Goal: Task Accomplishment & Management: Complete application form

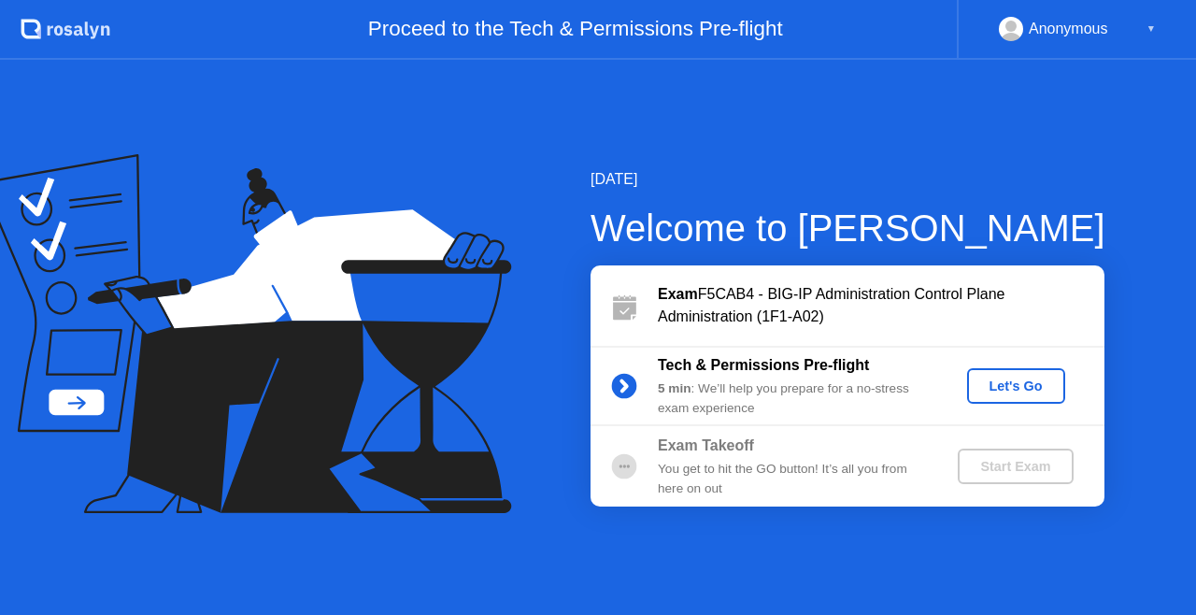
click at [1015, 378] on div "Let's Go" at bounding box center [1015, 385] width 83 height 15
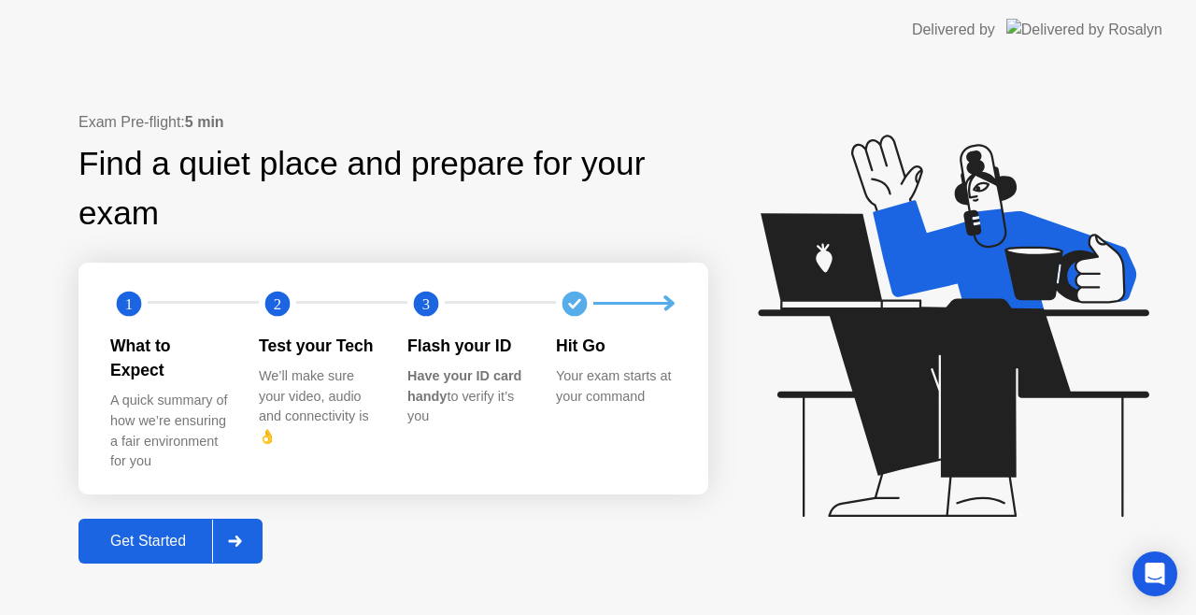
click at [170, 533] on div "Get Started" at bounding box center [148, 541] width 128 height 17
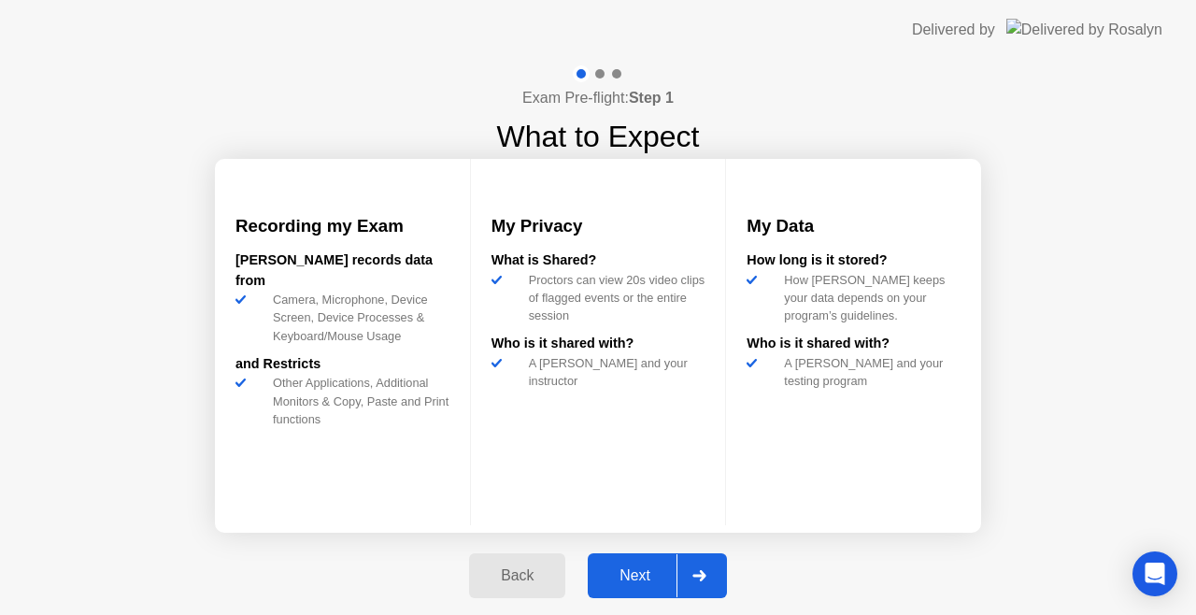
click at [1049, 377] on div "Exam Pre-flight: Step 1 What to Expect Recording my Exam [PERSON_NAME] records …" at bounding box center [598, 342] width 1196 height 564
click at [636, 559] on button "Next" at bounding box center [657, 575] width 139 height 45
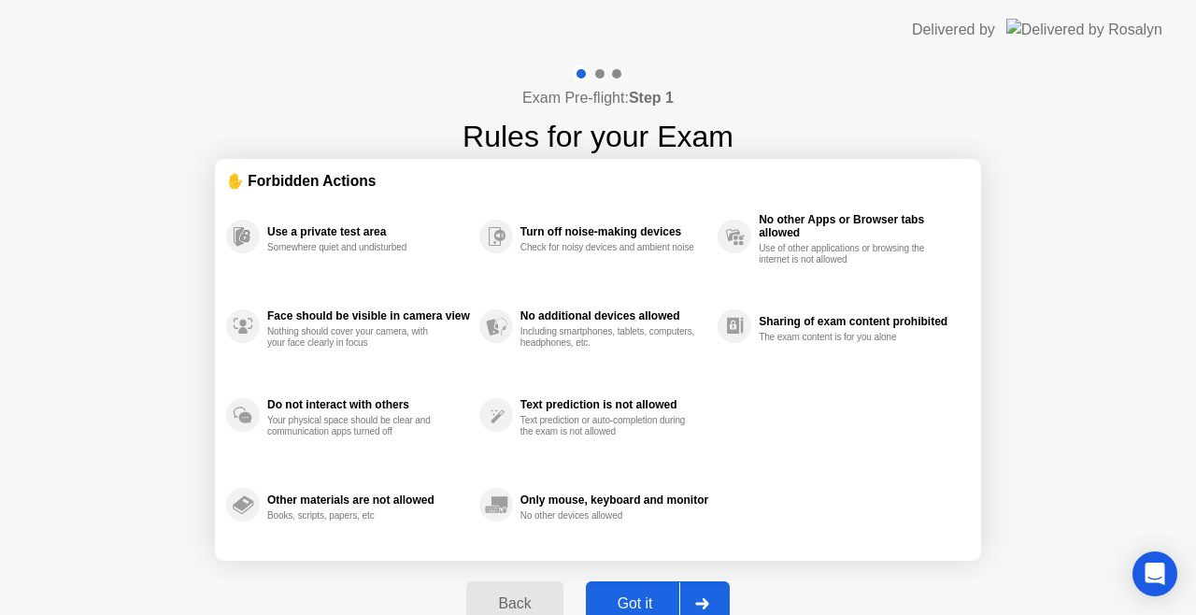
click at [635, 598] on div "Got it" at bounding box center [635, 603] width 88 height 17
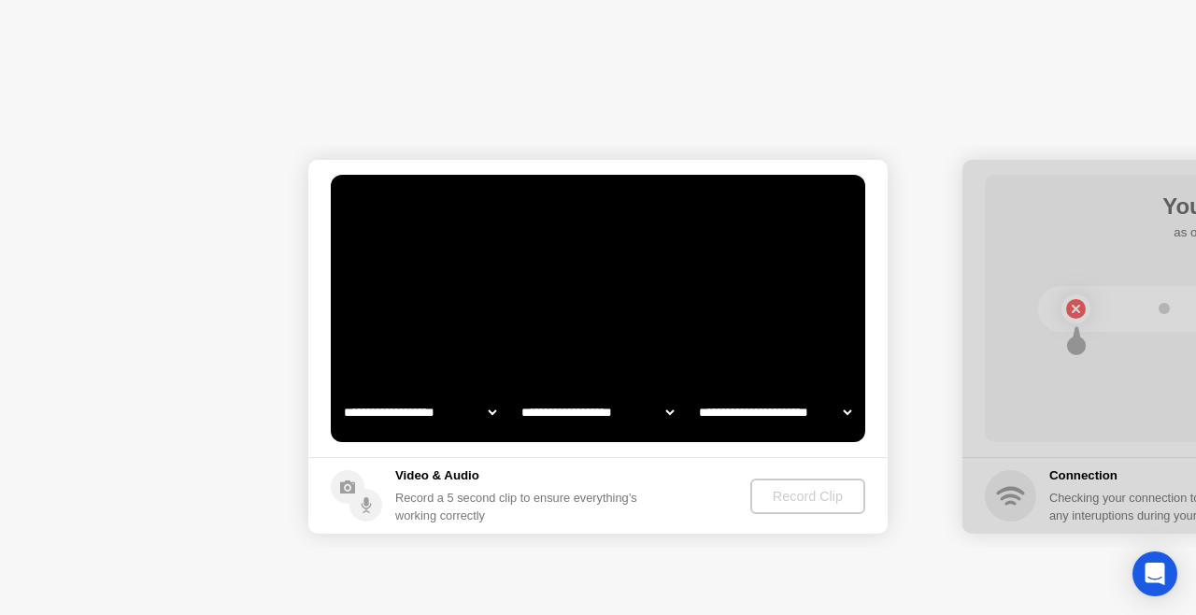
select select "**********"
select select "*******"
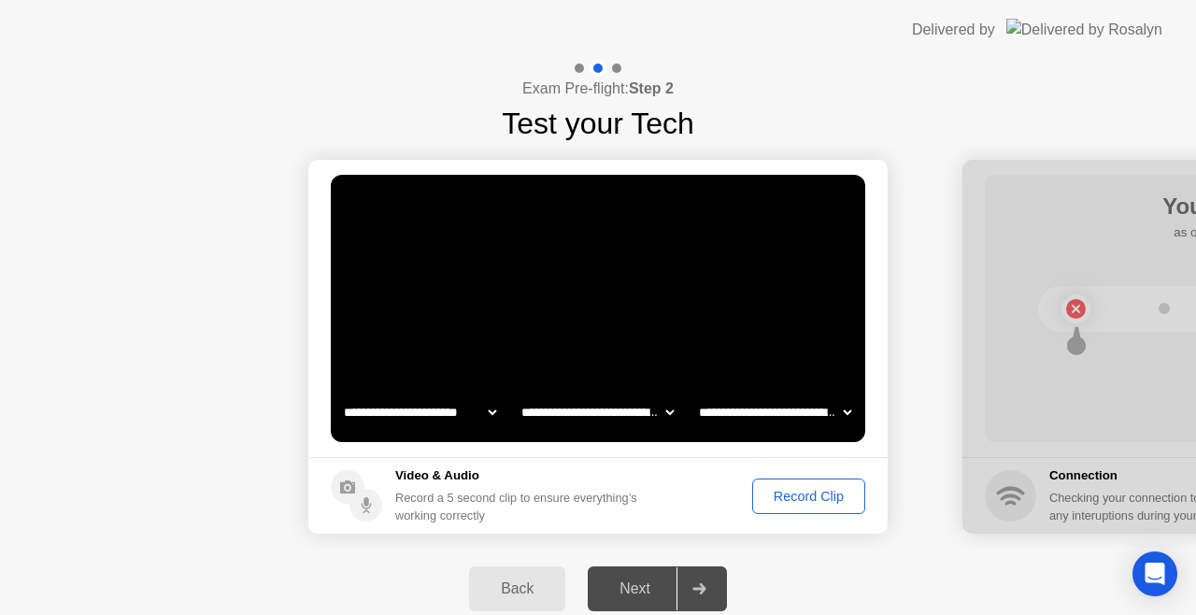
click at [785, 497] on div "Record Clip" at bounding box center [809, 496] width 100 height 15
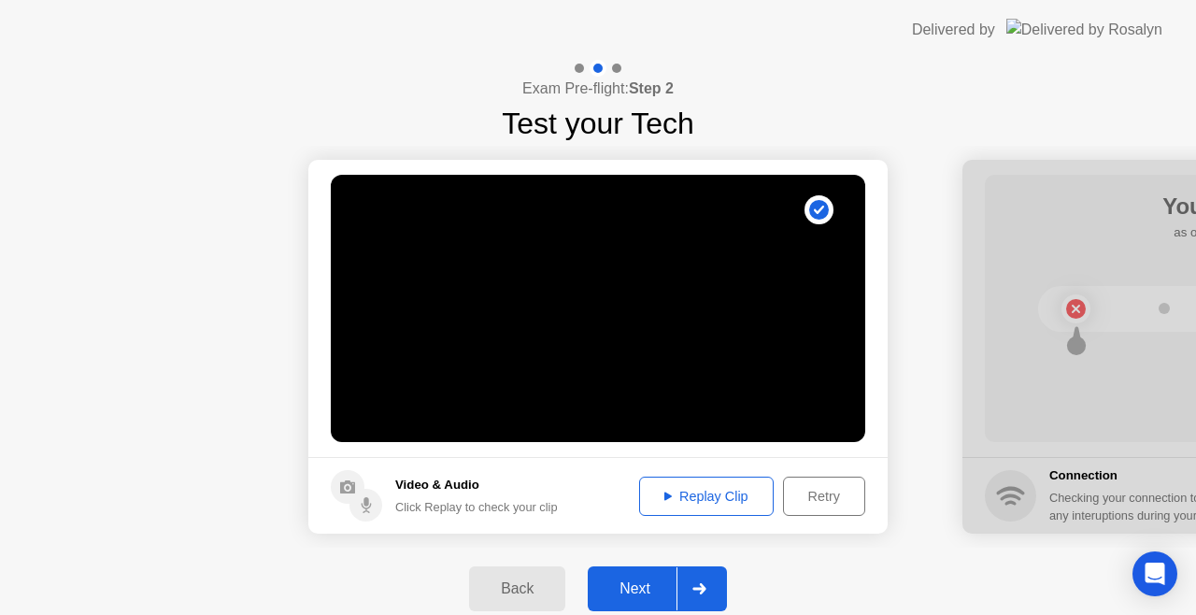
click at [747, 496] on div "Replay Clip" at bounding box center [706, 496] width 121 height 15
click at [646, 585] on div "Next" at bounding box center [634, 588] width 83 height 17
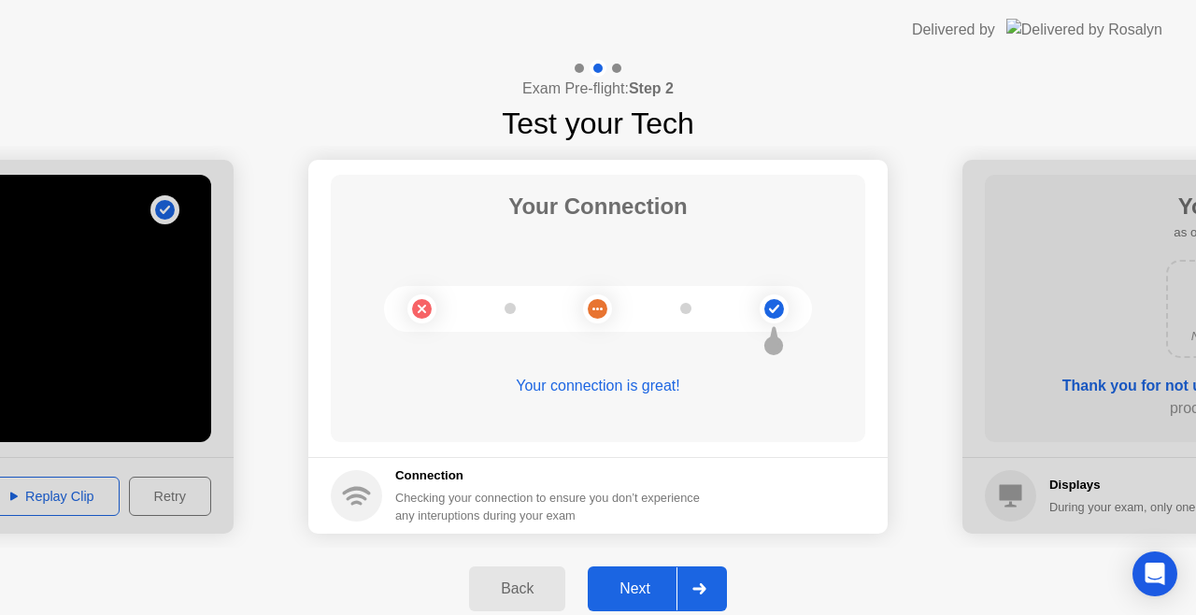
click at [613, 580] on div "Next" at bounding box center [634, 588] width 83 height 17
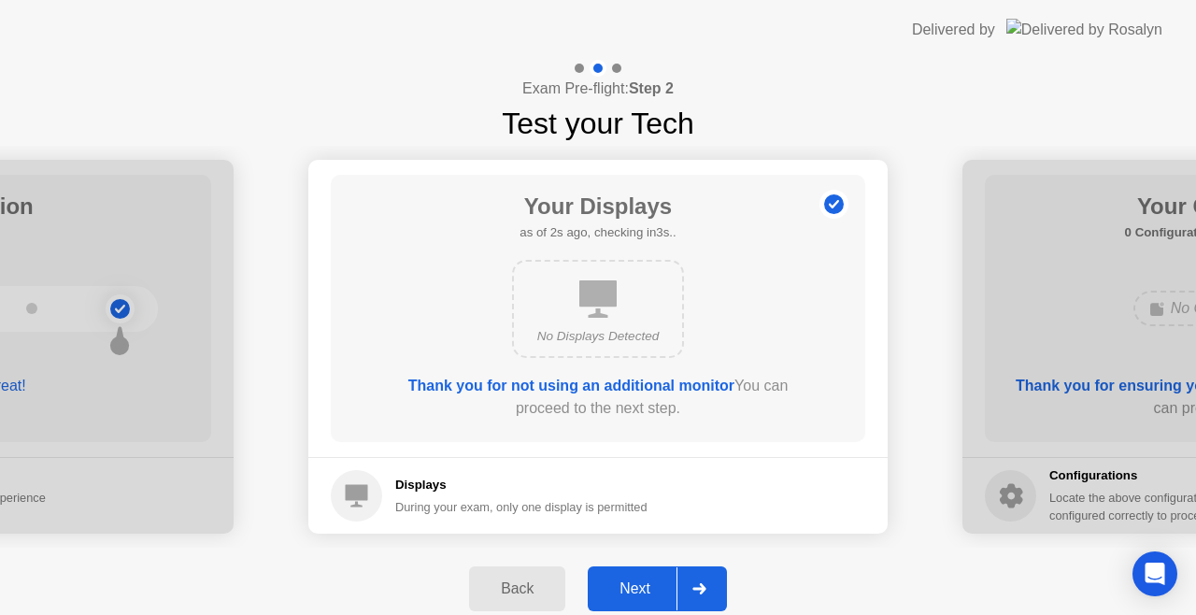
click at [613, 580] on div "Next" at bounding box center [634, 588] width 83 height 17
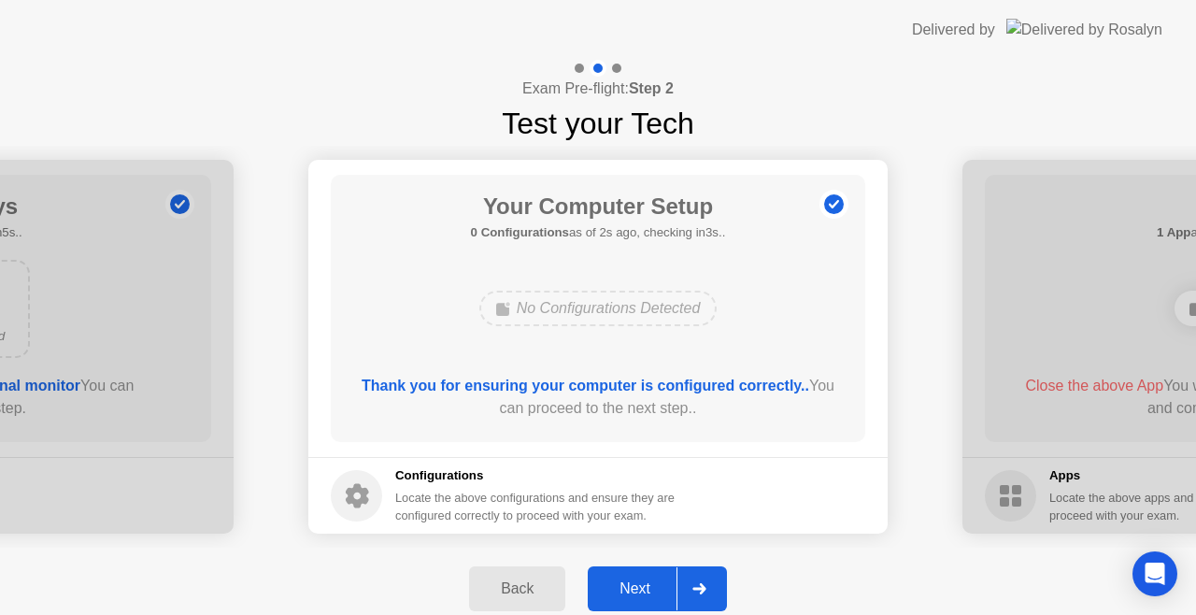
click at [613, 580] on div "Next" at bounding box center [634, 588] width 83 height 17
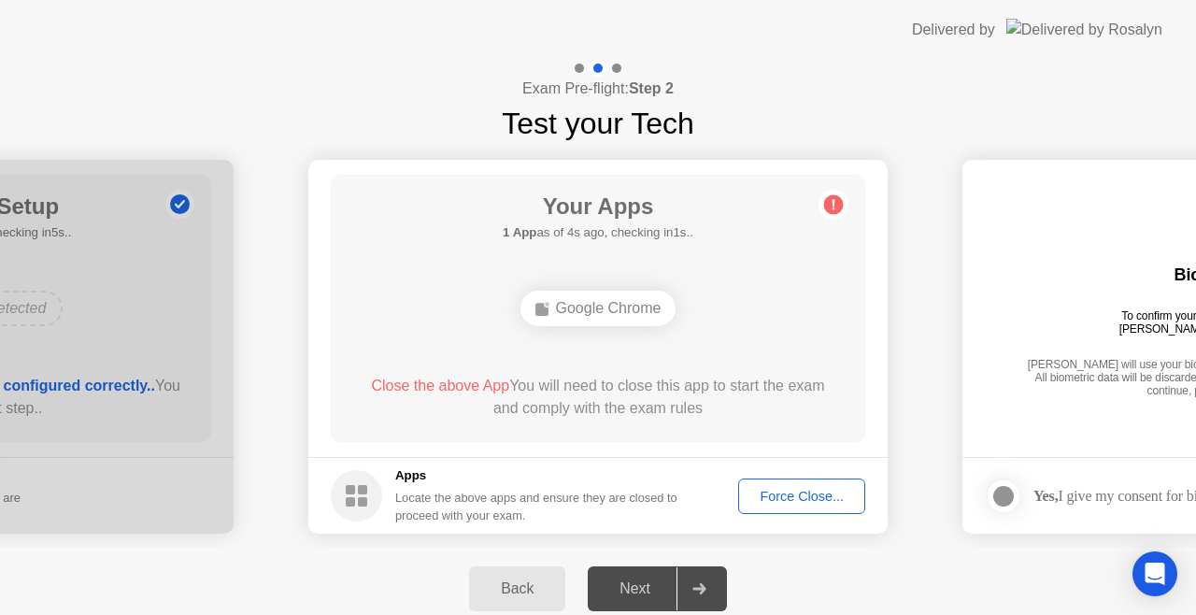
click at [354, 277] on div "Your Apps 1 App as of 4s ago, checking in1s.. Google Chrome Close the above App…" at bounding box center [598, 308] width 534 height 267
click at [574, 307] on div "Google Chrome" at bounding box center [598, 309] width 156 height 36
click at [788, 480] on button "Force Close..." at bounding box center [801, 496] width 127 height 36
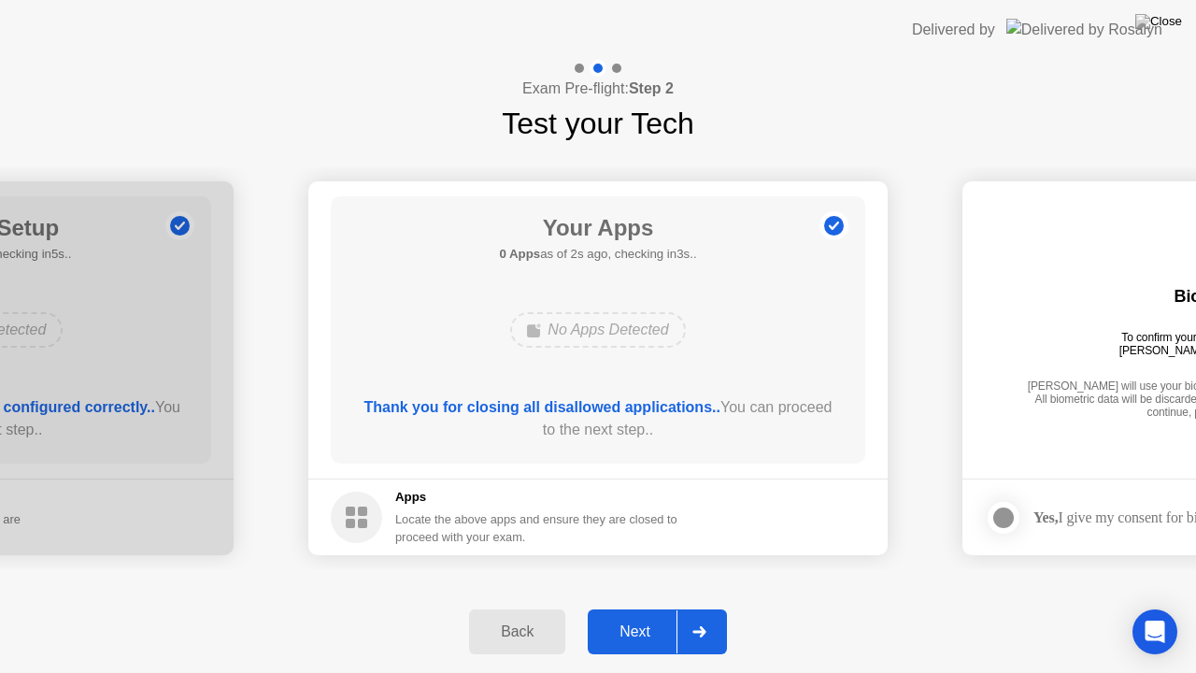
click at [645, 614] on div "Back Next" at bounding box center [598, 631] width 1196 height 82
click at [638, 614] on button "Next" at bounding box center [657, 631] width 139 height 45
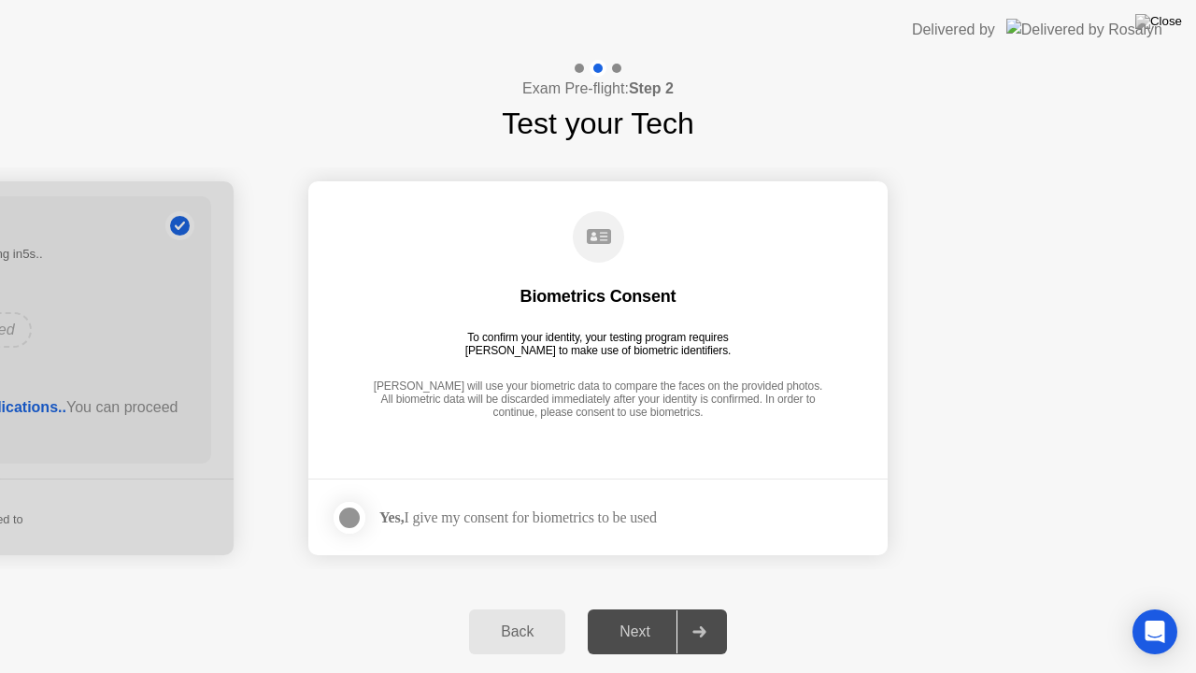
click at [513, 533] on div "Yes, I give my consent for biometrics to be used" at bounding box center [494, 517] width 326 height 37
click at [352, 519] on div at bounding box center [349, 517] width 22 height 22
click at [618, 614] on div "Next" at bounding box center [634, 631] width 83 height 17
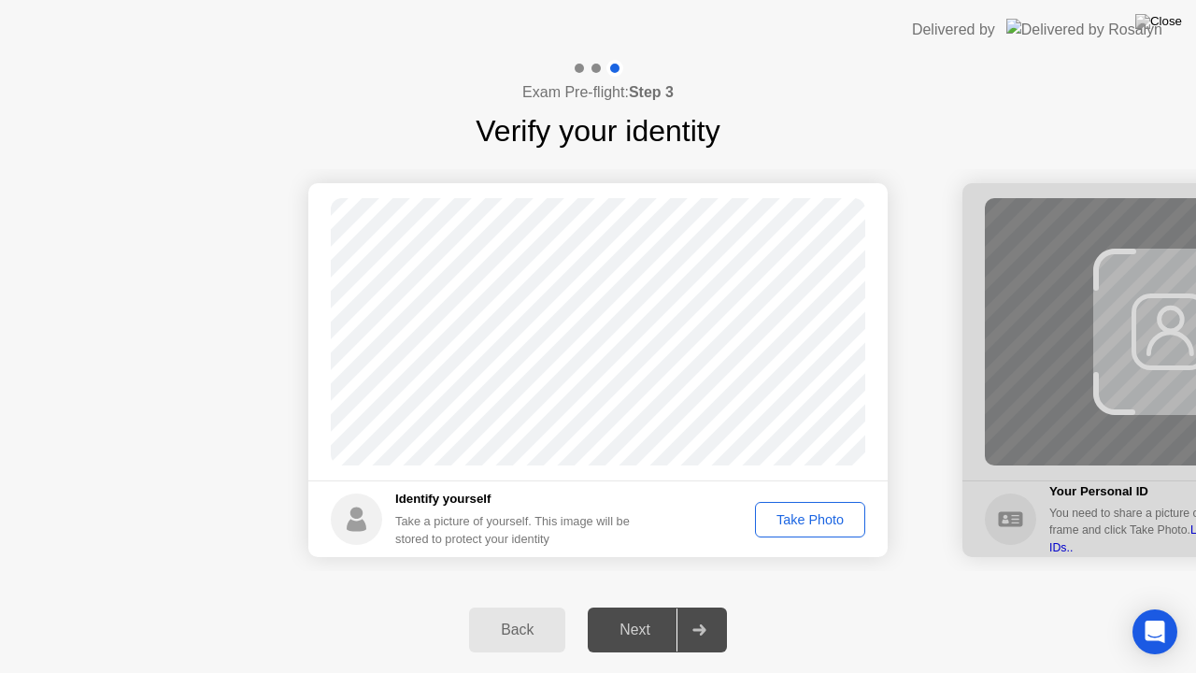
click at [771, 552] on footer "Identify yourself Take a picture of yourself. This image will be stored to prot…" at bounding box center [597, 518] width 579 height 77
click at [787, 518] on div "Take Photo" at bounding box center [809, 519] width 97 height 15
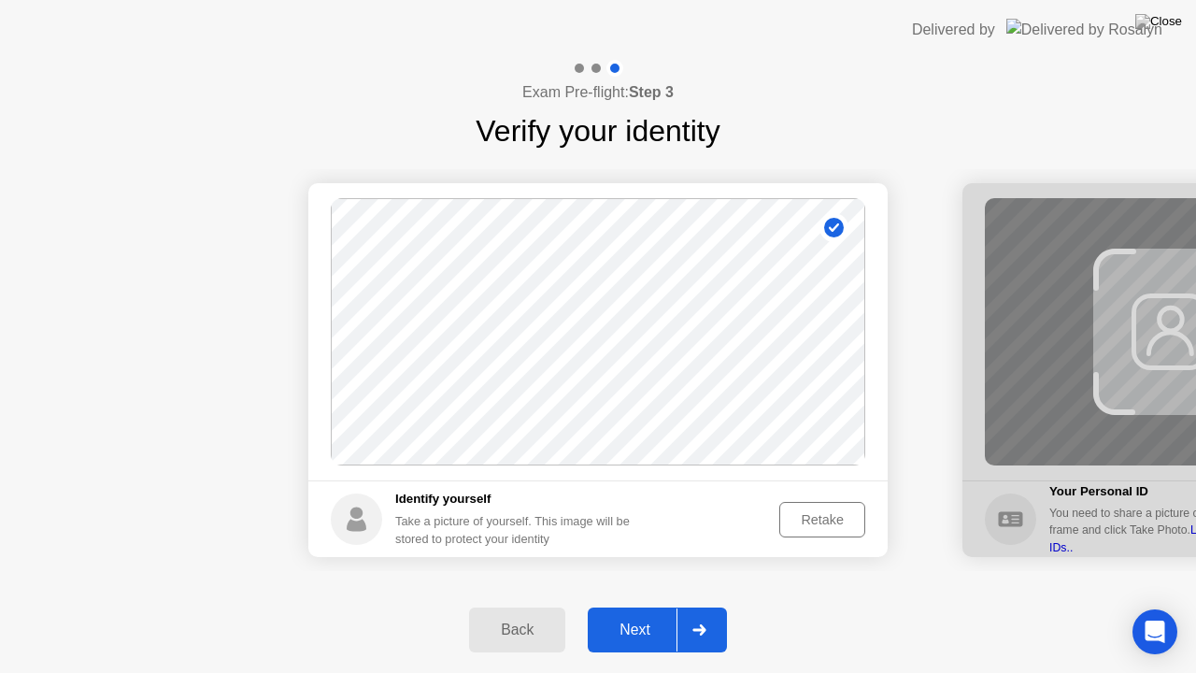
click at [639, 614] on div "Next" at bounding box center [634, 629] width 83 height 17
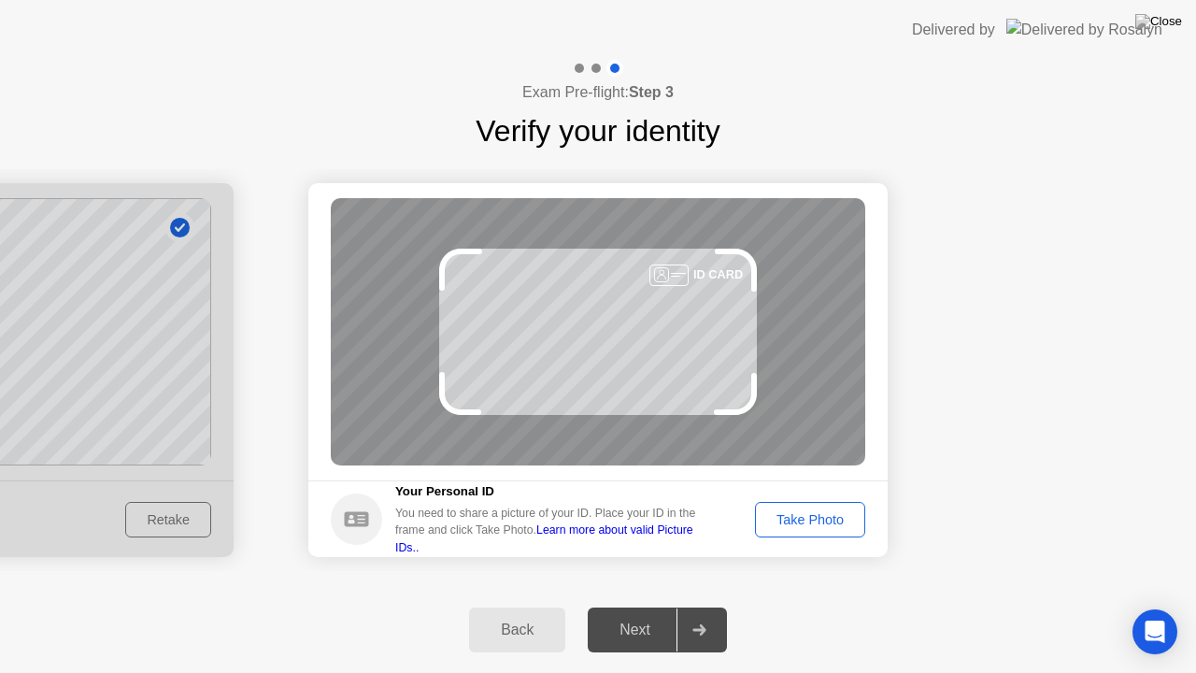
click at [785, 522] on div "Take Photo" at bounding box center [809, 519] width 97 height 15
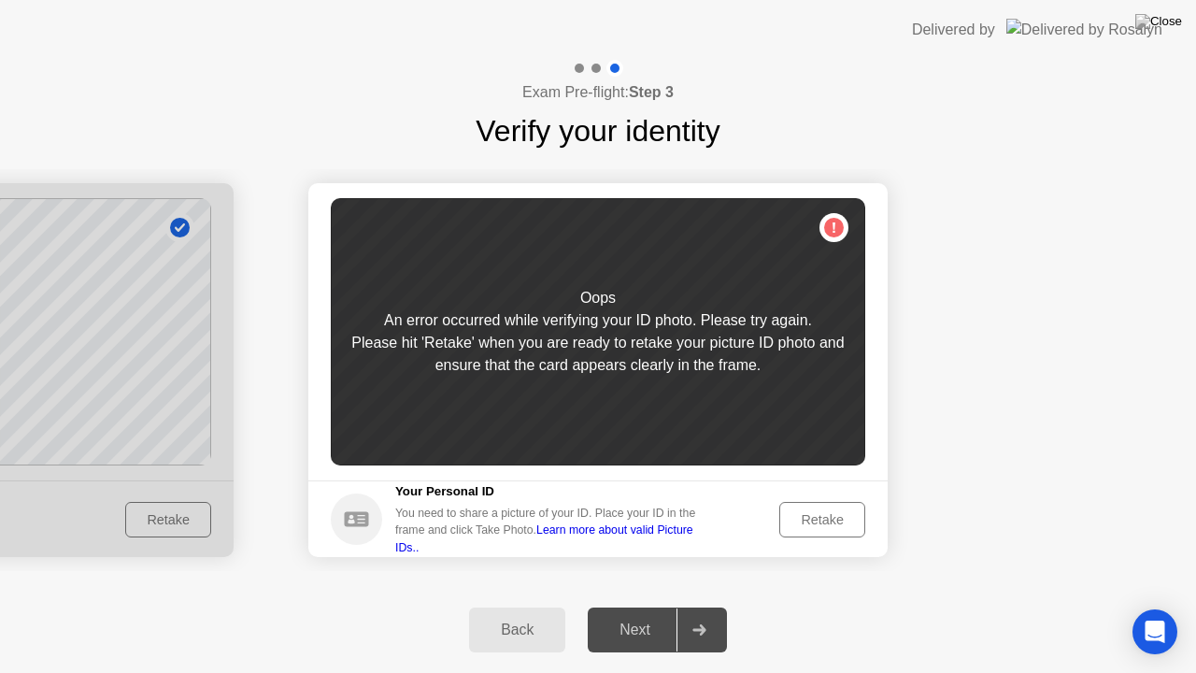
click at [797, 522] on div "Retake" at bounding box center [822, 519] width 73 height 15
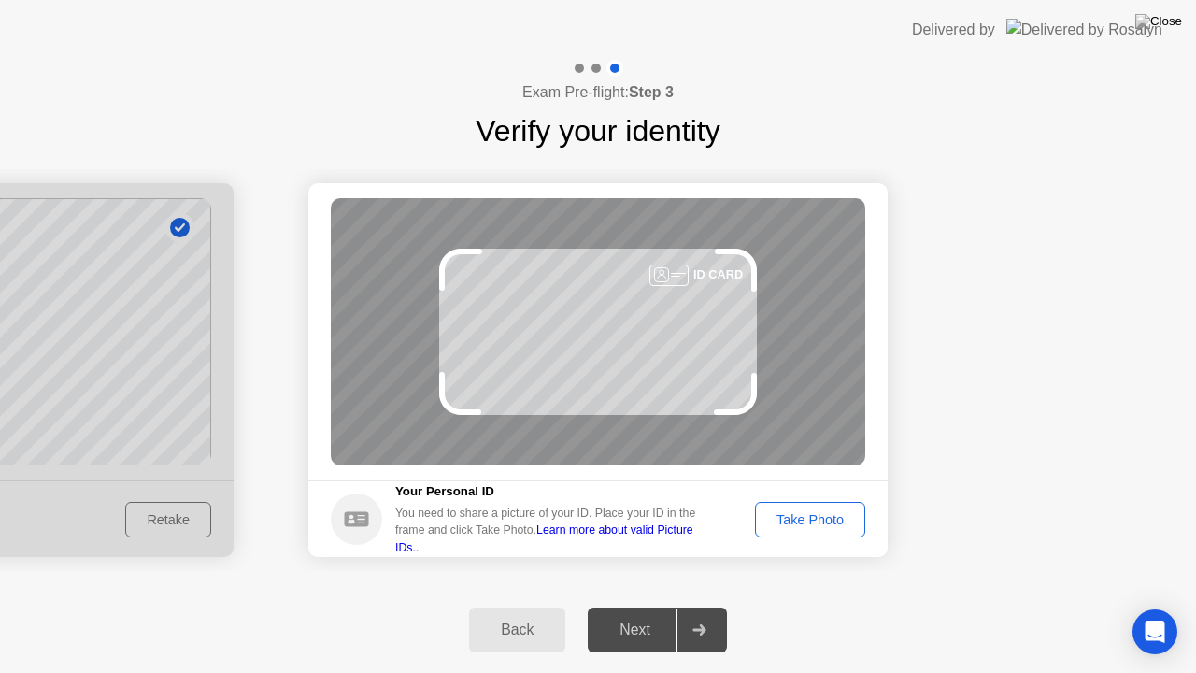
click at [797, 522] on div "Take Photo" at bounding box center [809, 519] width 97 height 15
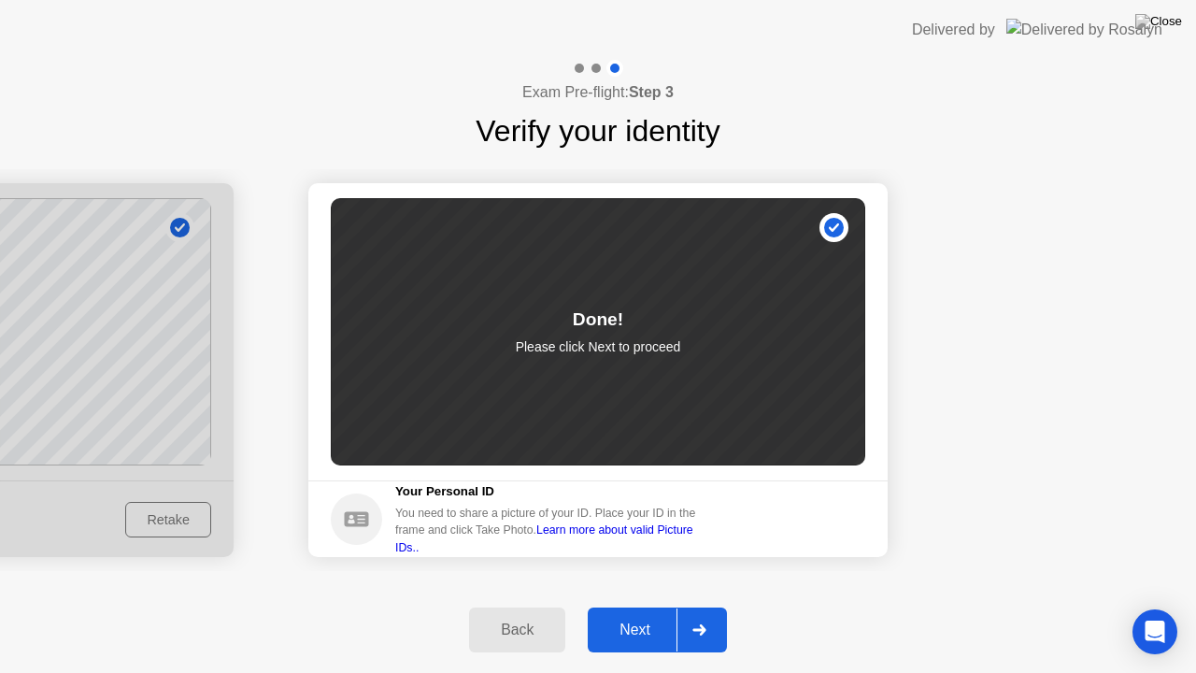
click at [617, 614] on div "Next" at bounding box center [634, 629] width 83 height 17
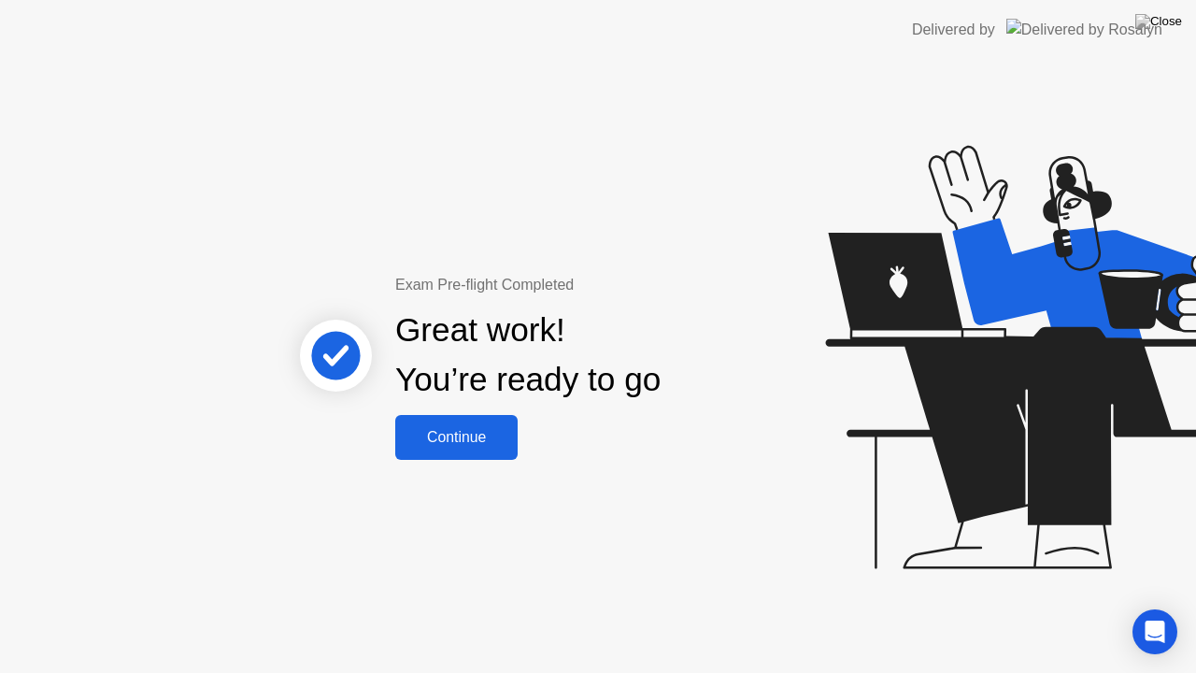
click at [469, 446] on div "Continue" at bounding box center [456, 437] width 111 height 17
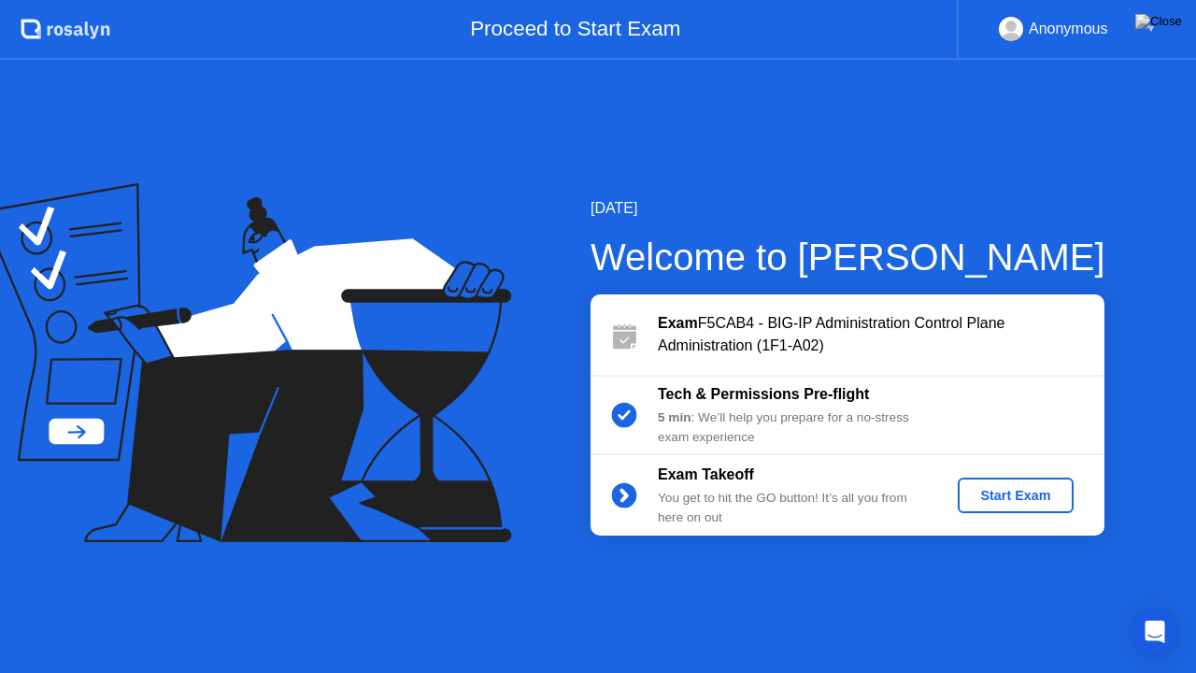
click at [990, 498] on div "Start Exam" at bounding box center [1015, 495] width 100 height 15
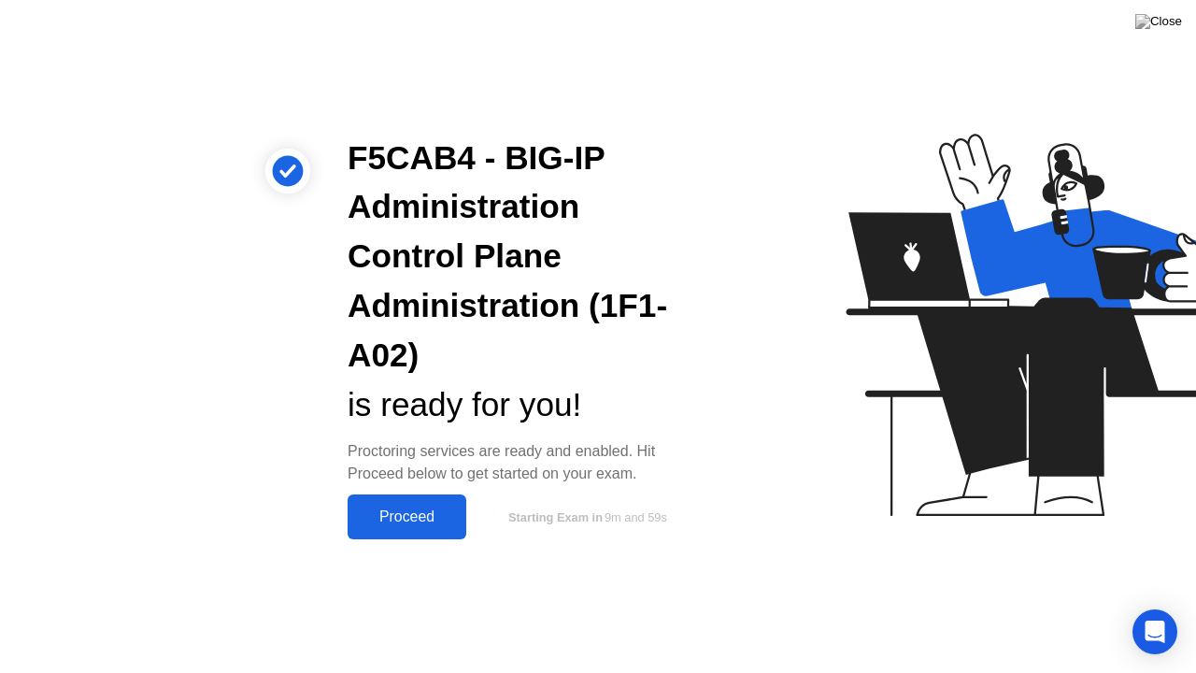
click at [414, 514] on div "Proceed" at bounding box center [406, 516] width 107 height 17
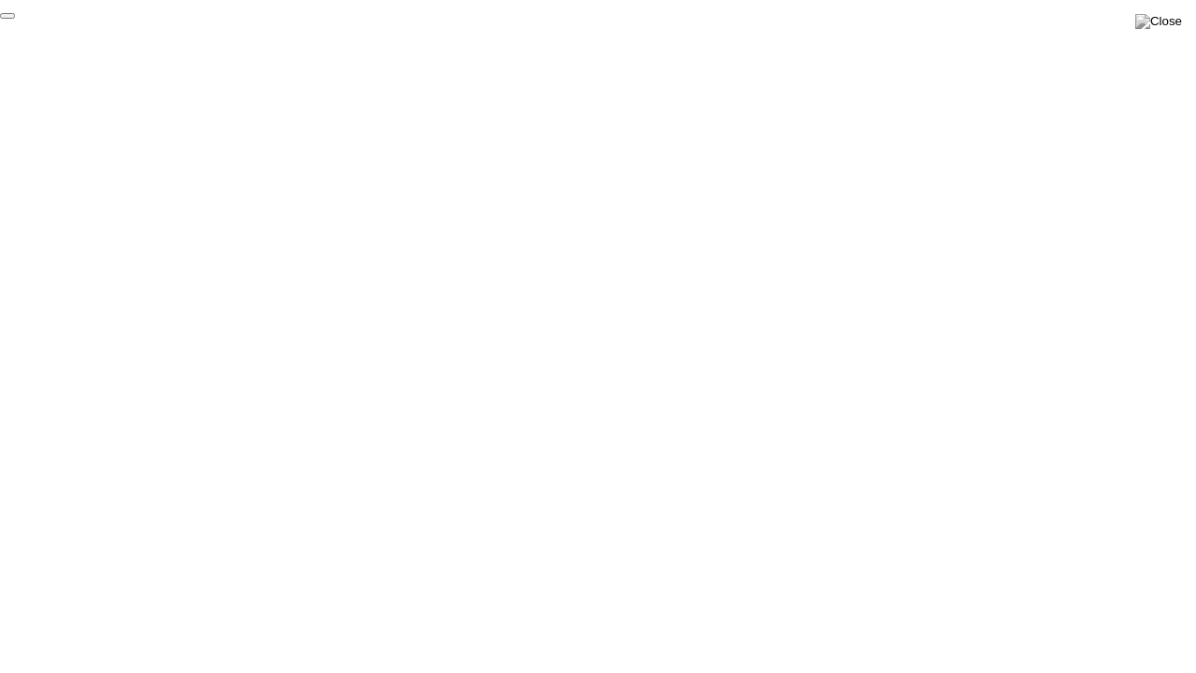
click div "End Proctoring Session"
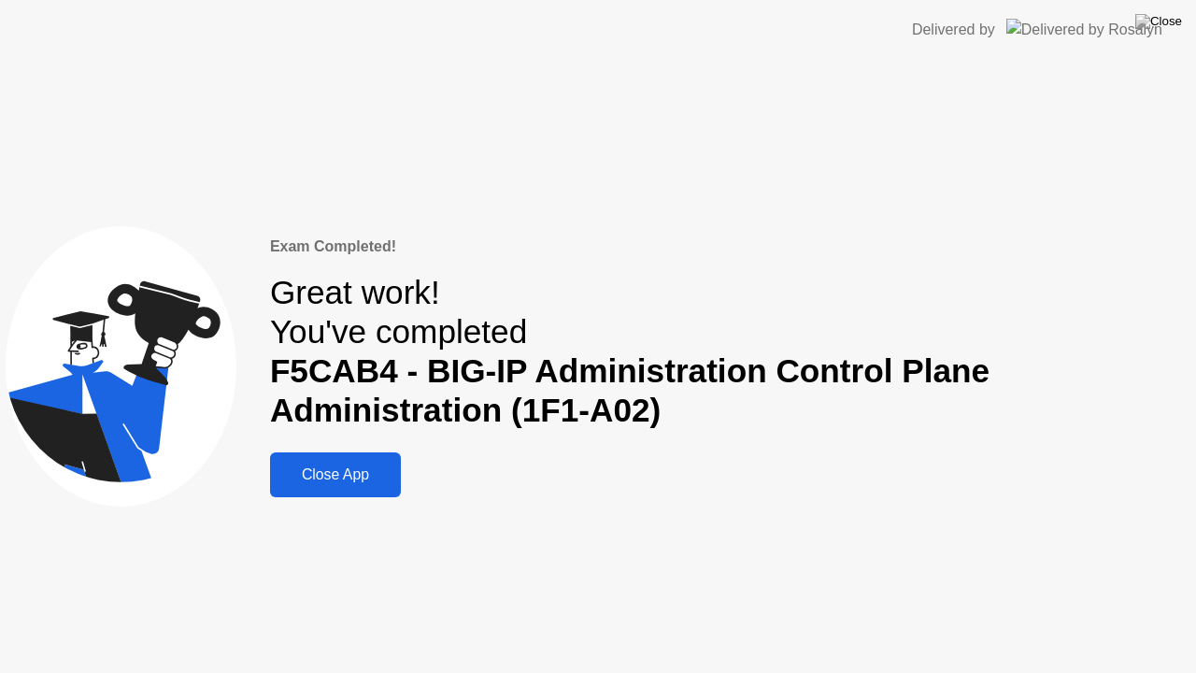
click at [338, 478] on div "Close App" at bounding box center [336, 474] width 120 height 17
